Goal: Information Seeking & Learning: Learn about a topic

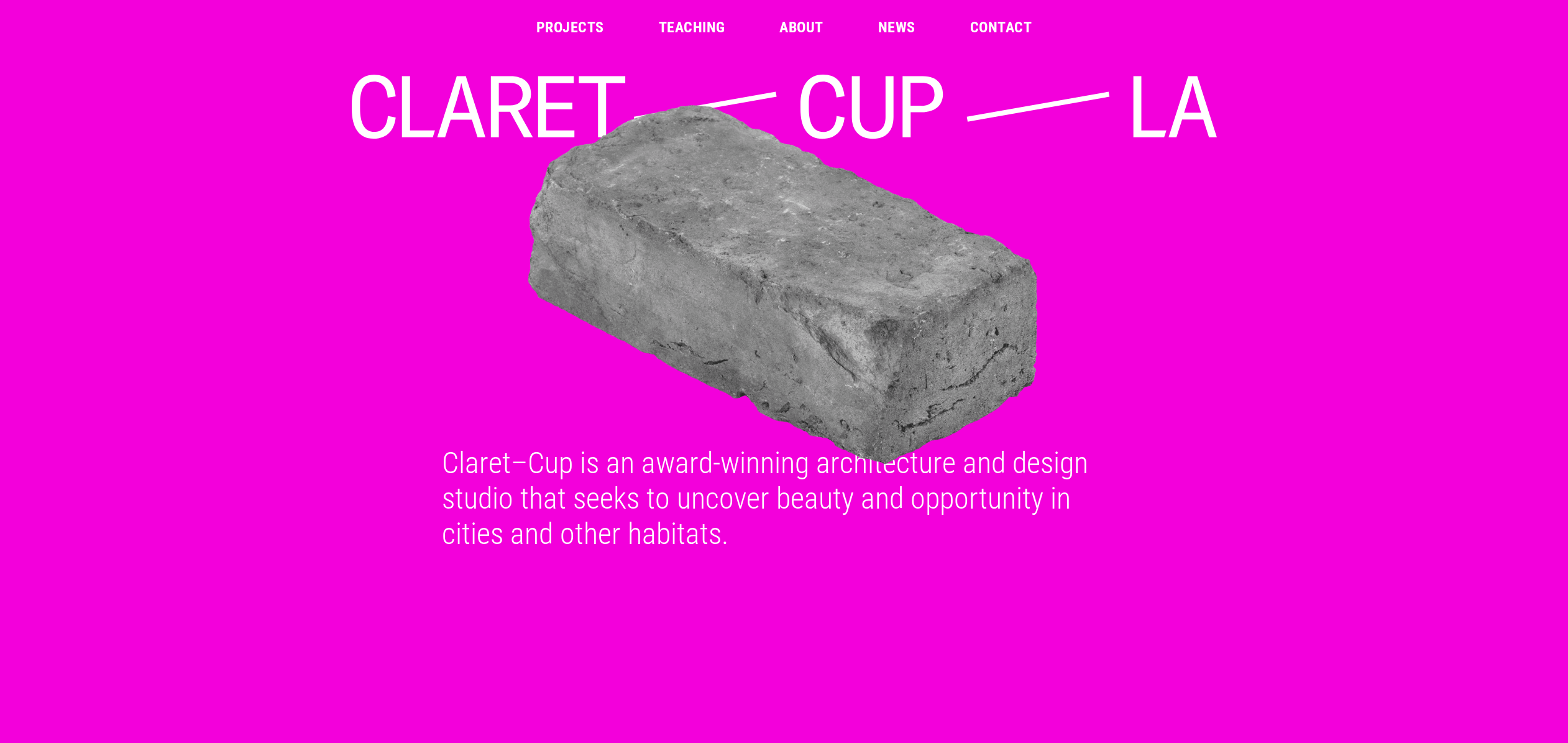
click at [812, 27] on link "About" at bounding box center [802, 28] width 44 height 15
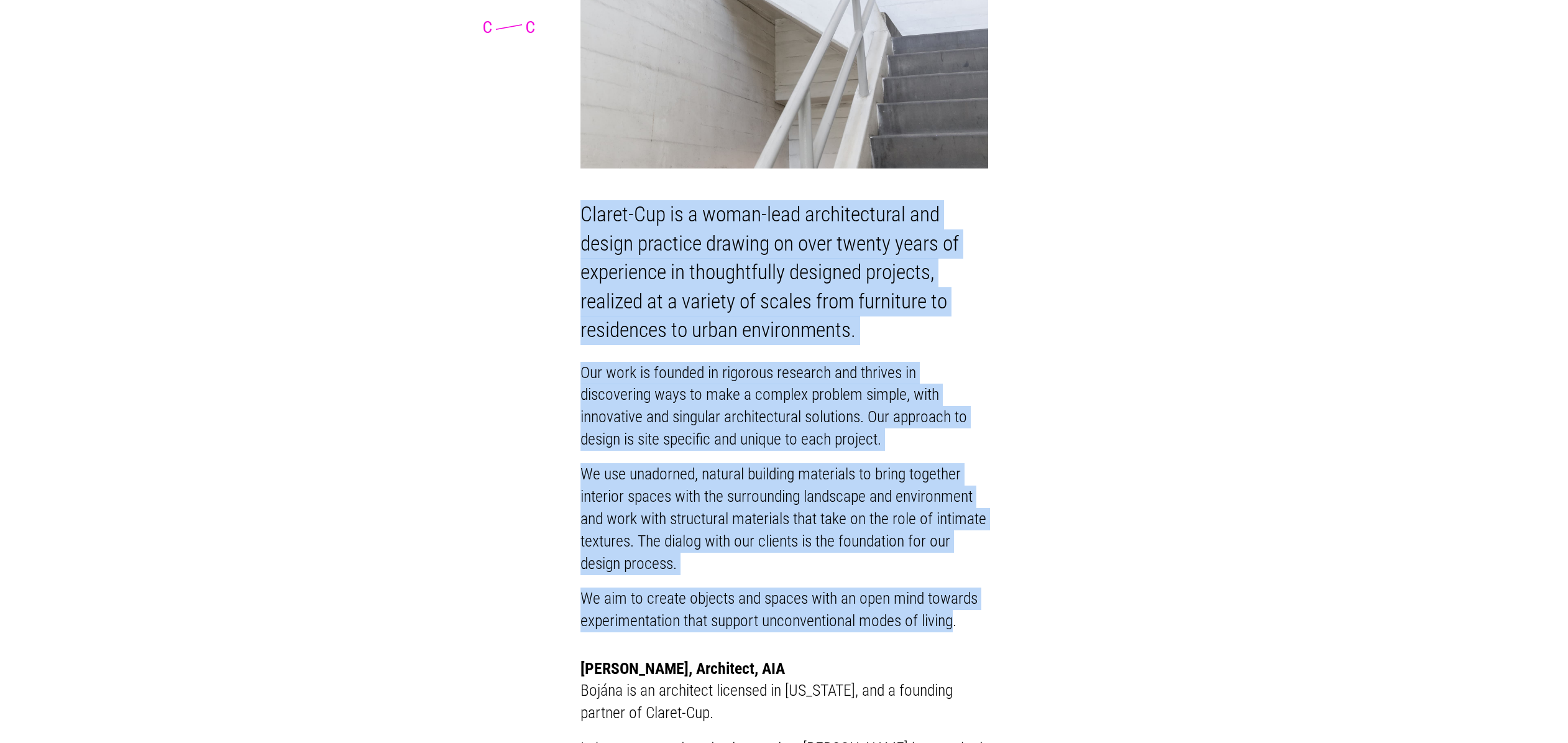
scroll to position [444, 0]
drag, startPoint x: 574, startPoint y: 228, endPoint x: 951, endPoint y: 643, distance: 560.7
copy div "Claret-Cup is a woman-lead architectural and design practice drawing on over tw…"
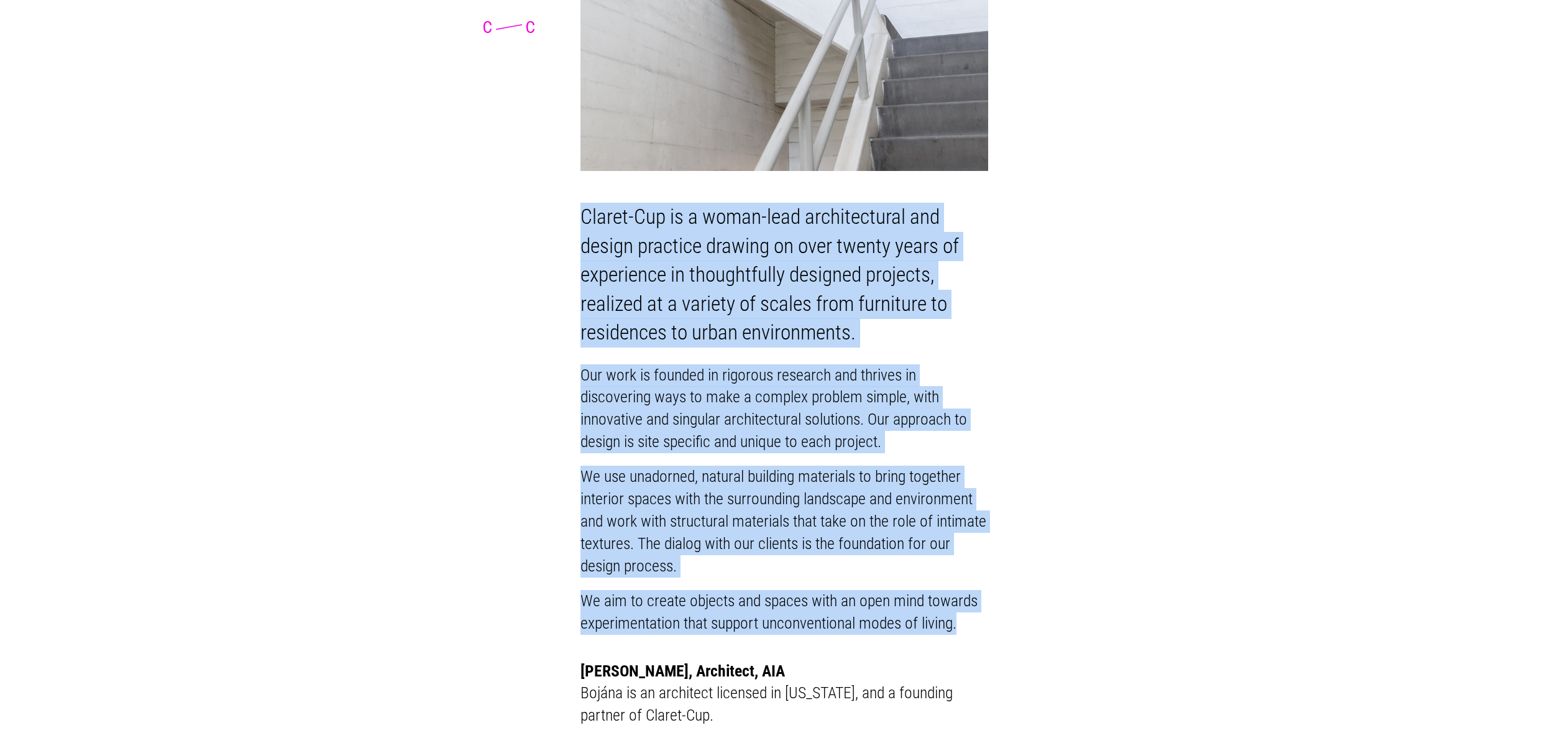
scroll to position [441, 0]
copy div "Claret-Cup is a woman-lead architectural and design practice drawing on over tw…"
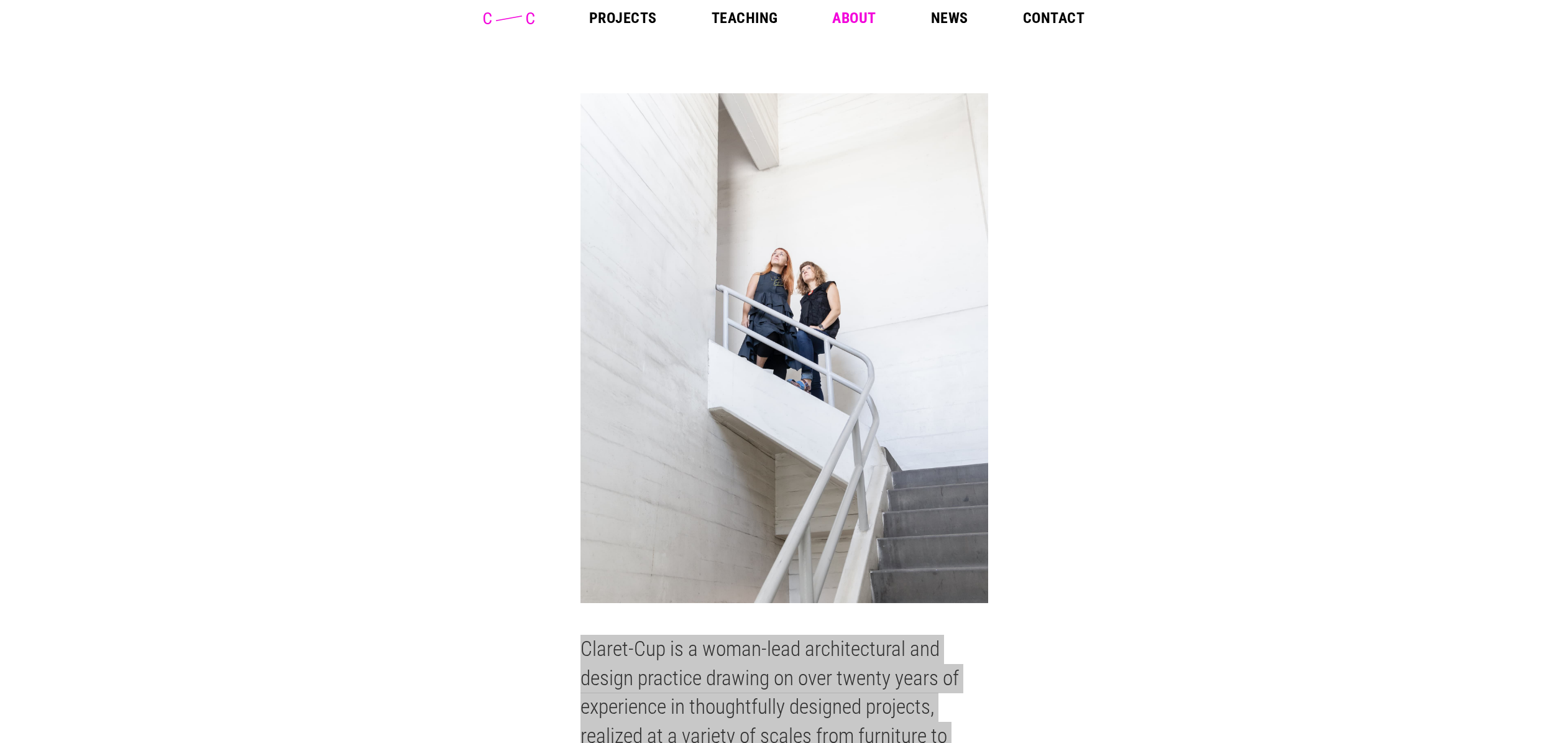
scroll to position [10, 0]
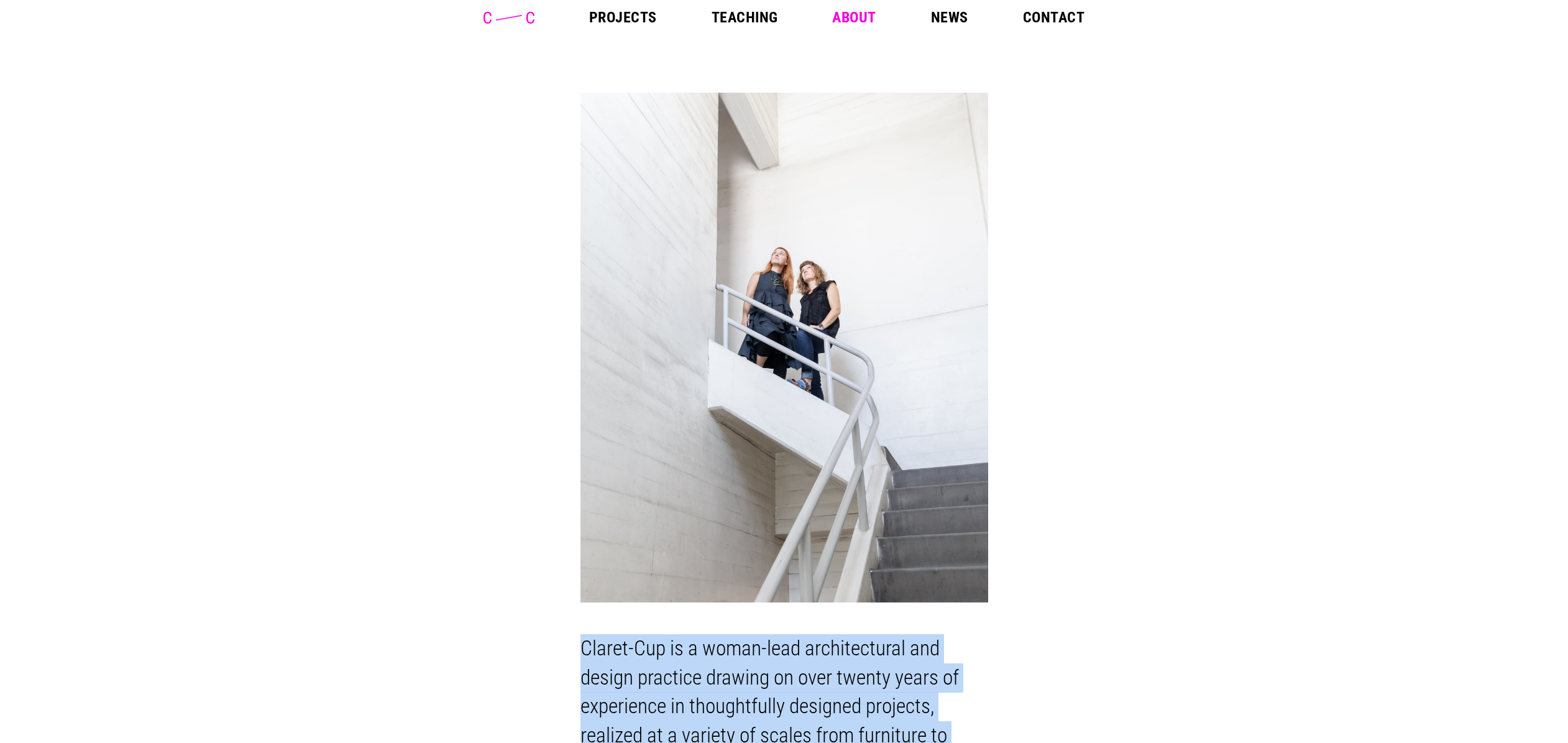
click at [503, 14] on icon at bounding box center [508, 17] width 51 height 11
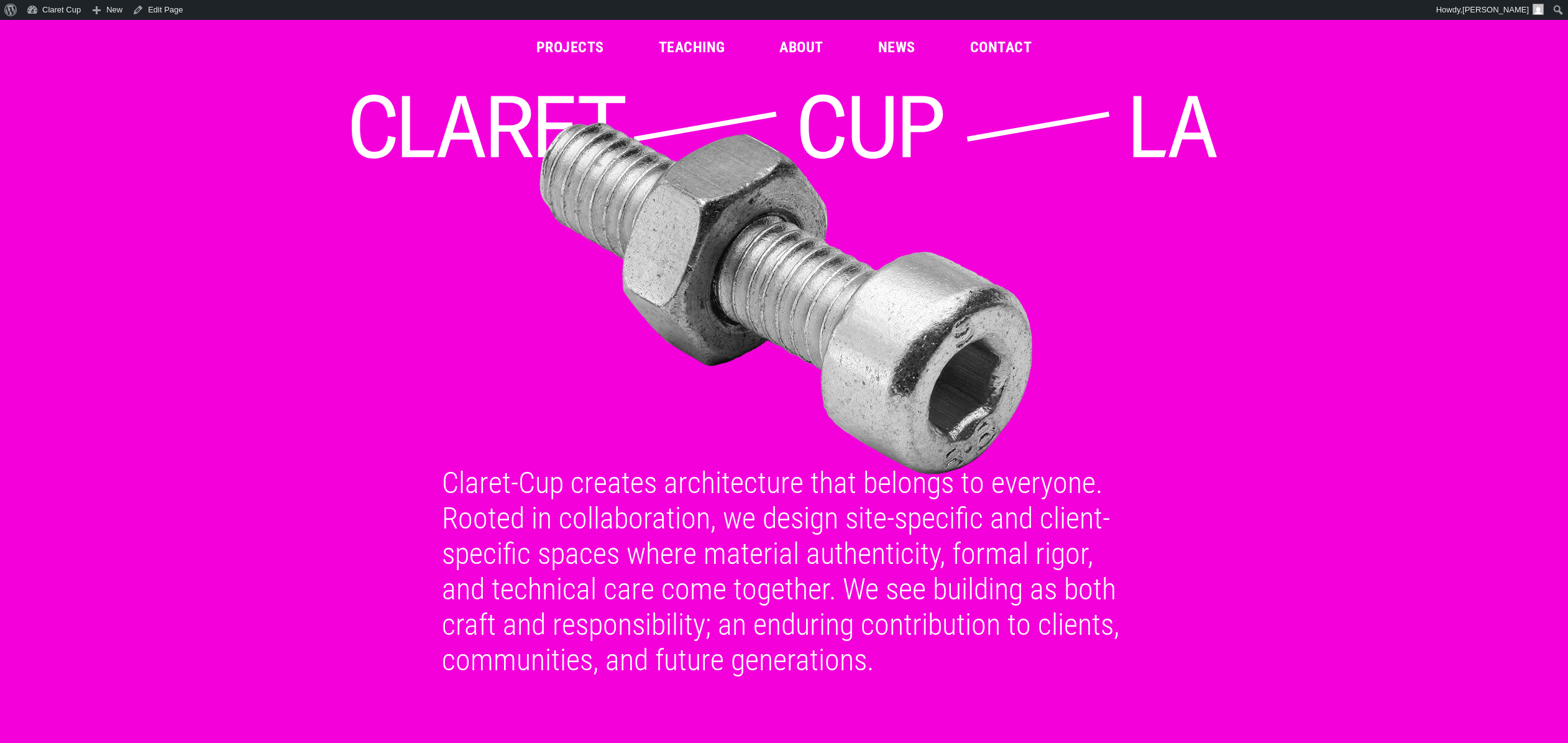
drag, startPoint x: 862, startPoint y: 662, endPoint x: 443, endPoint y: 487, distance: 454.1
click at [443, 487] on div "Claret-Cup creates architecture that belongs to everyone. Rooted in collaborati…" at bounding box center [784, 571] width 715 height 213
copy div "Claret-Cup creates architecture that belongs to everyone. Rooted in collaborati…"
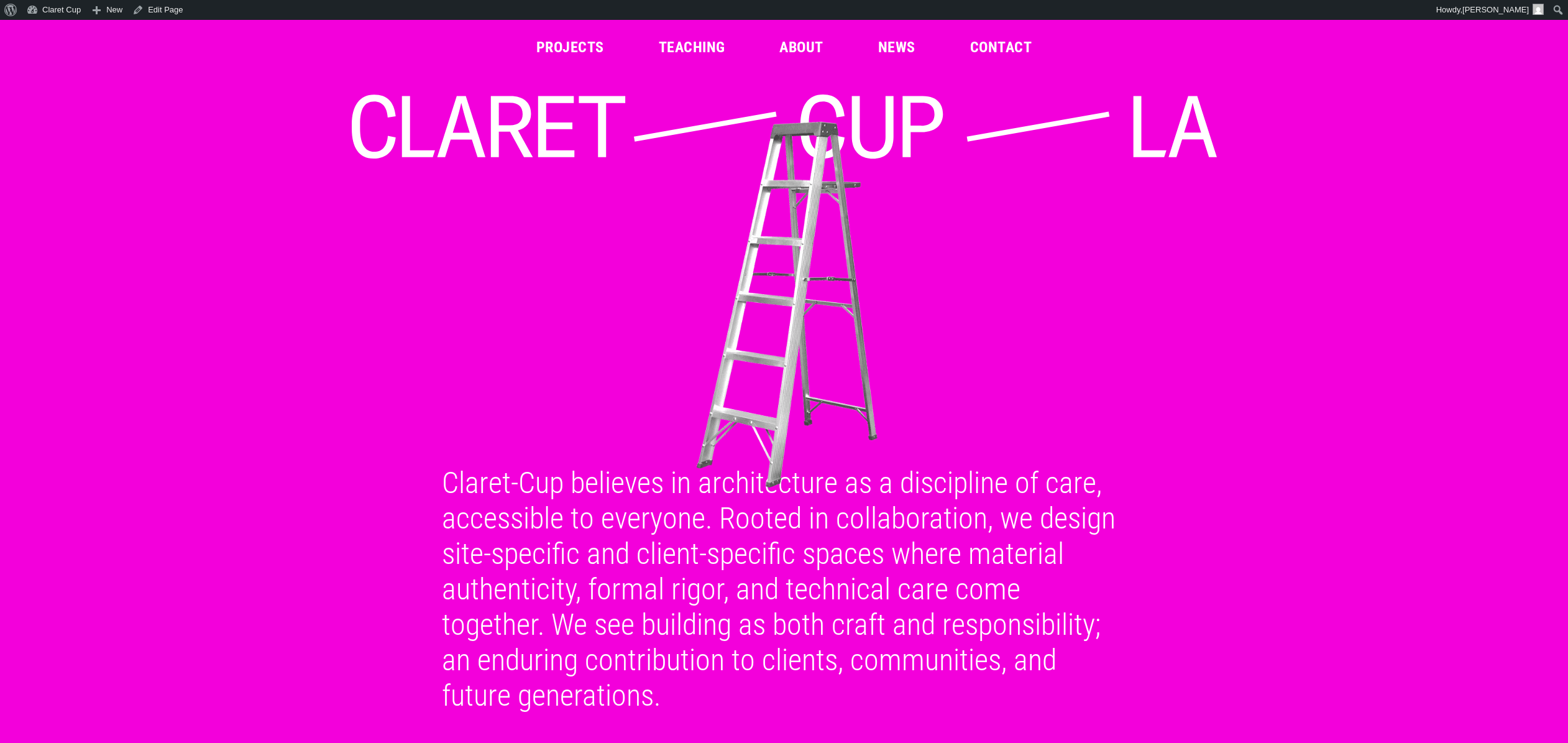
click at [403, 1] on div "Skip to toolbar About WordPress About WordPress Get Involved WordPress.org Docu…" at bounding box center [784, 10] width 1568 height 20
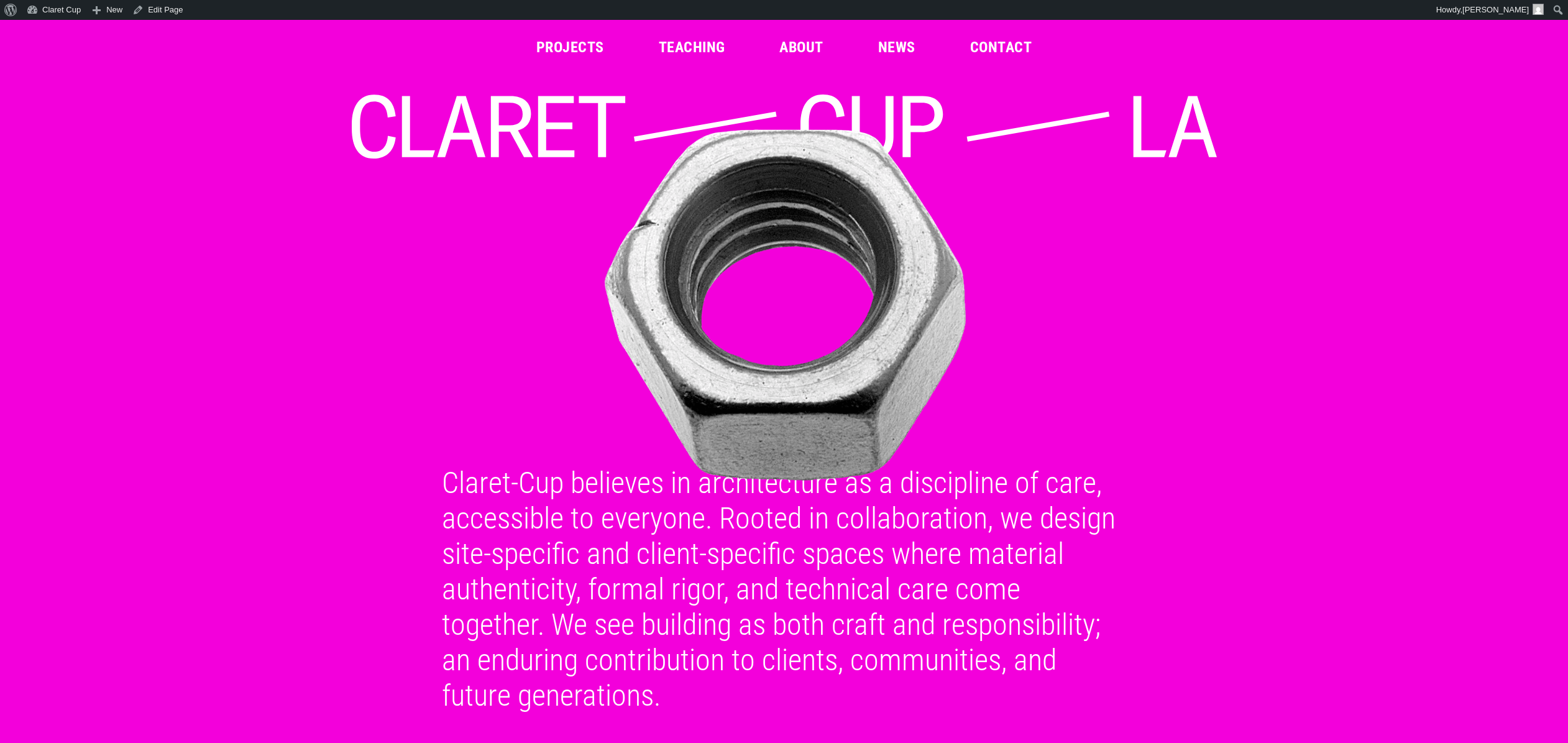
click at [559, 48] on link "Projects" at bounding box center [570, 48] width 68 height 15
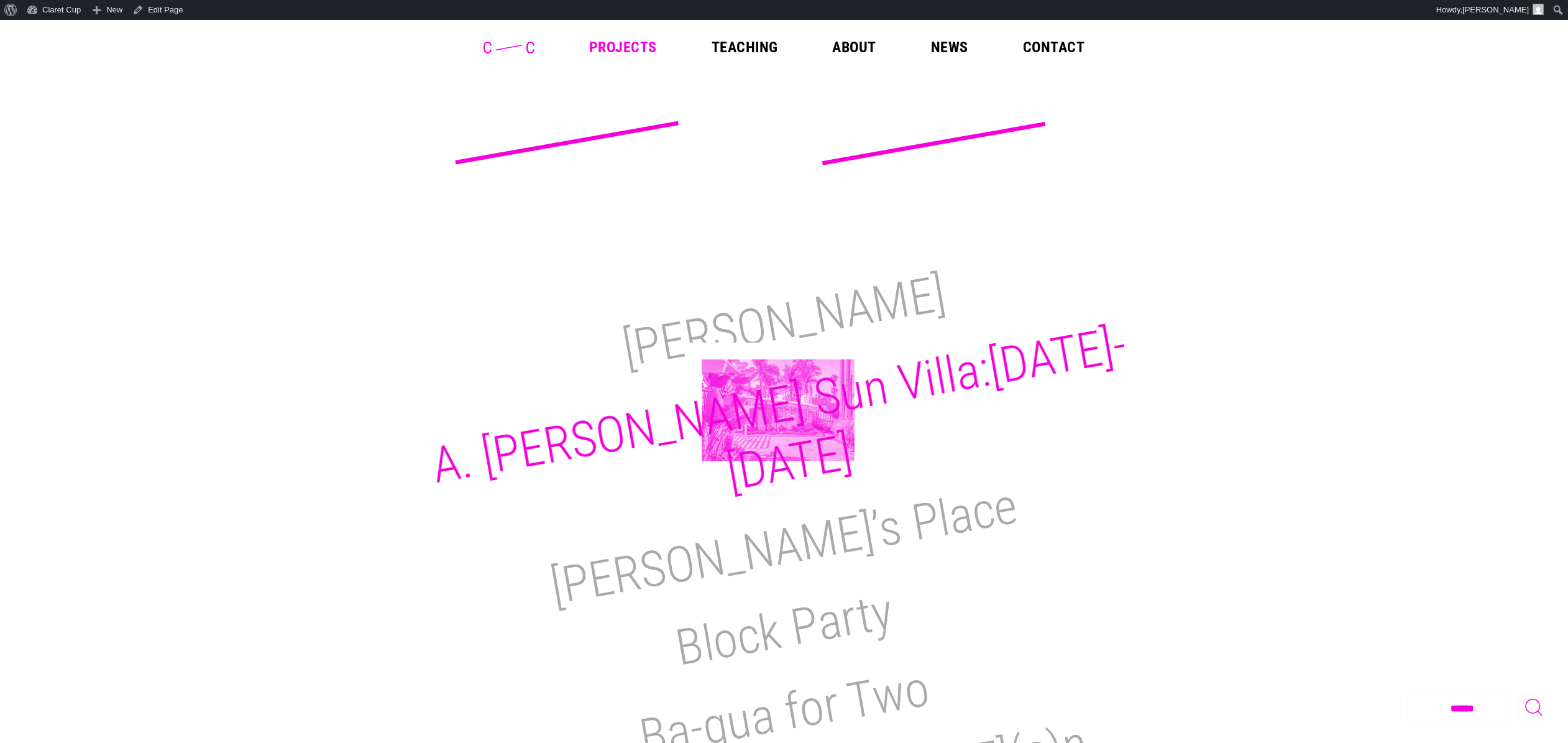
click at [778, 410] on h2 "A. Quincy Jones Sun Villa:1950-2021" at bounding box center [779, 409] width 703 height 187
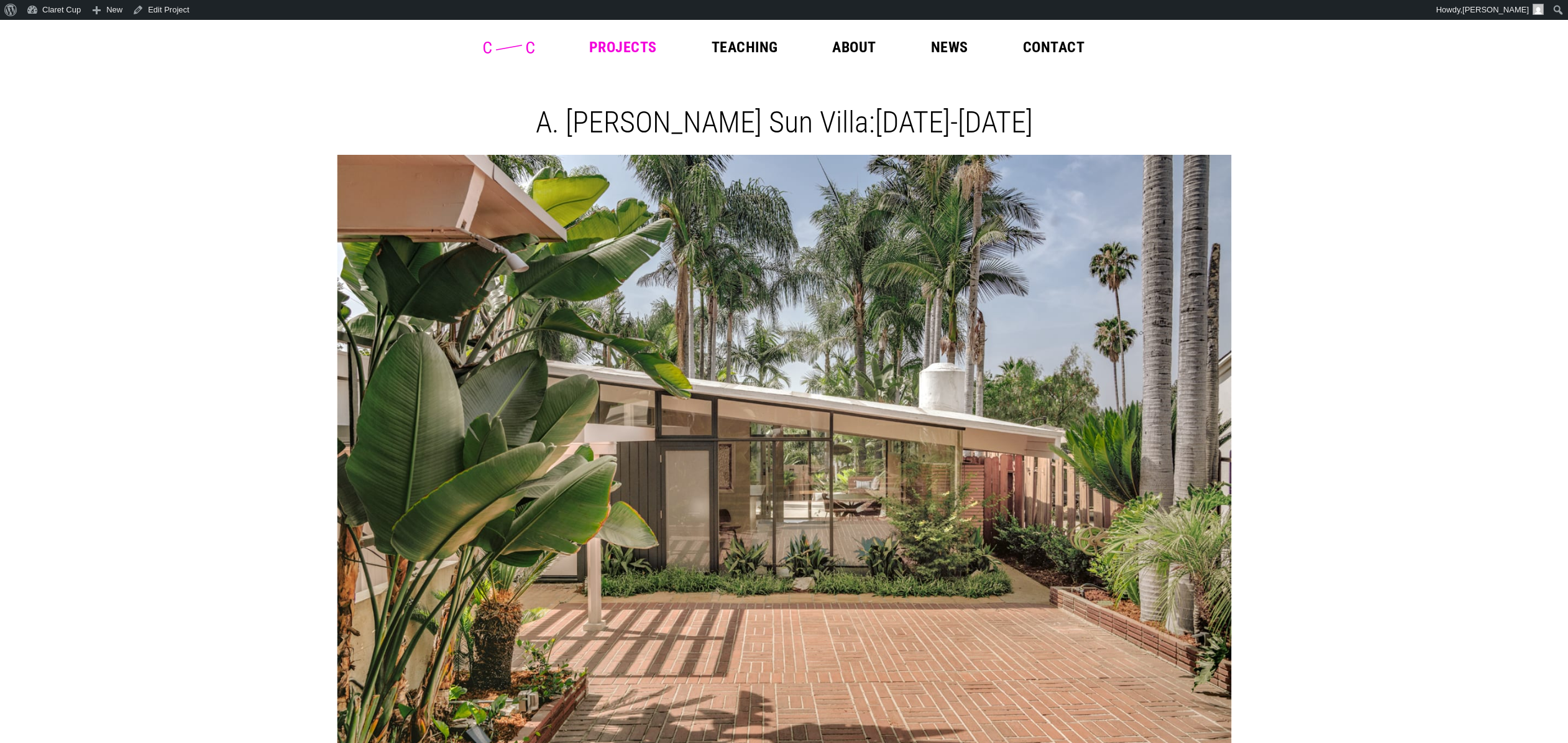
click at [502, 44] on icon at bounding box center [508, 48] width 51 height 11
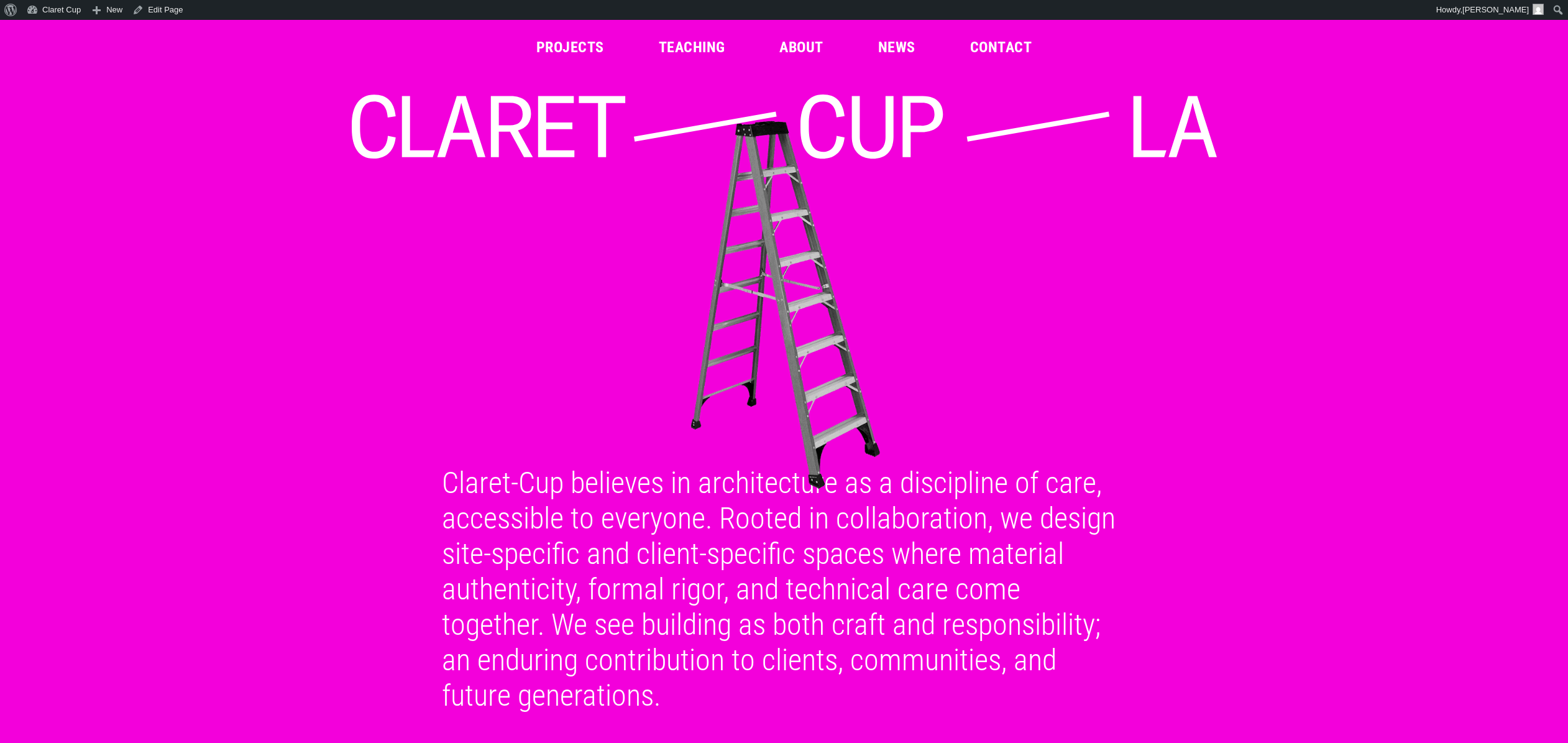
click at [565, 49] on link "Projects" at bounding box center [570, 48] width 68 height 15
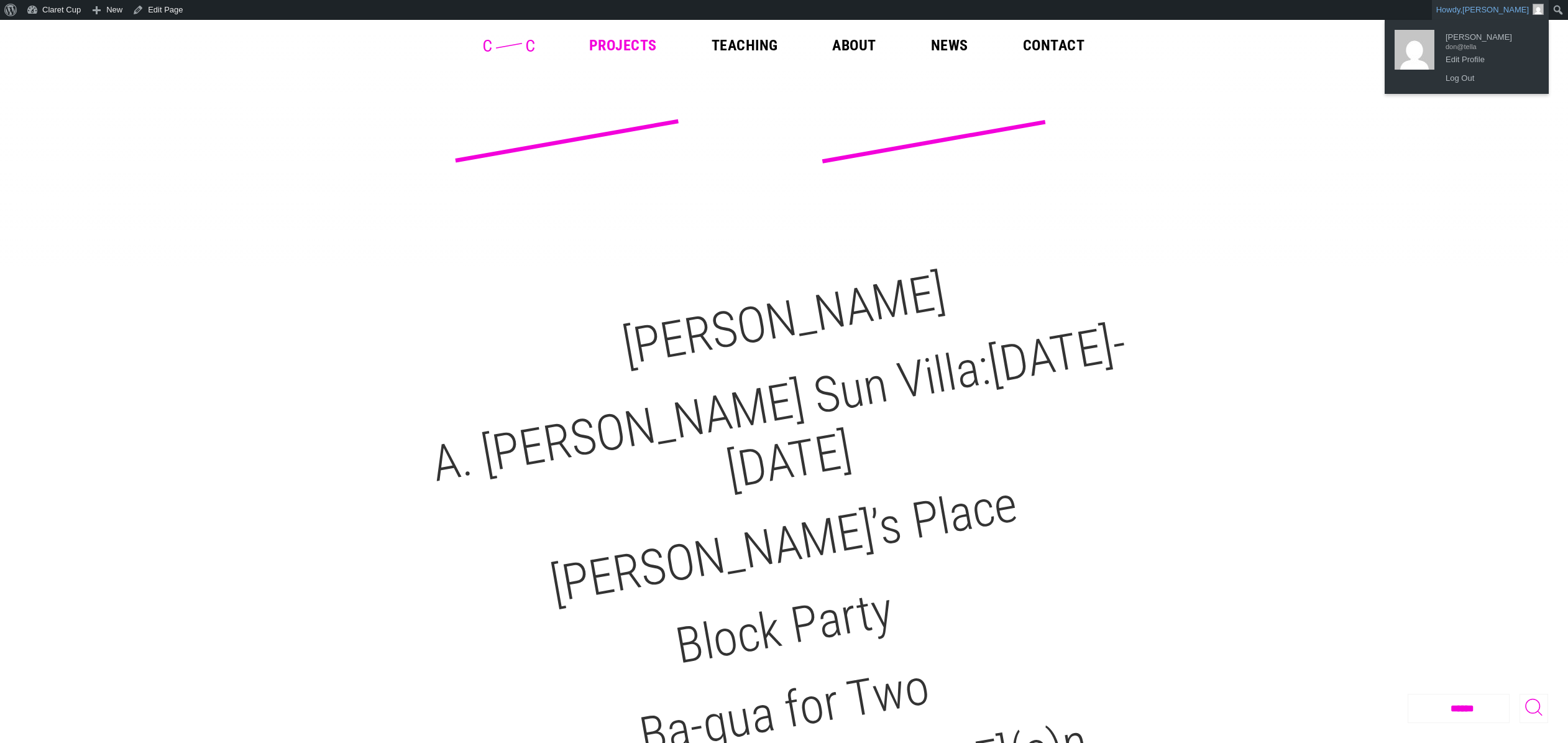
scroll to position [3, 0]
